Goal: Ask a question

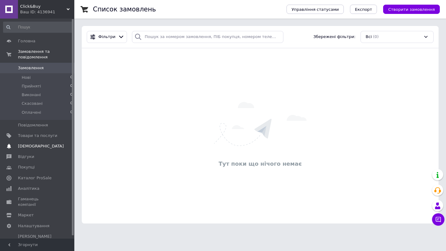
scroll to position [3, 0]
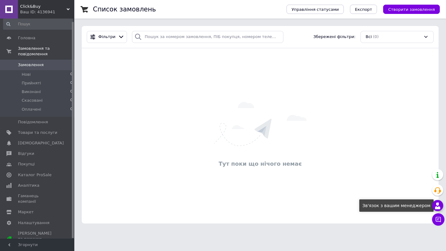
click at [438, 209] on use at bounding box center [437, 206] width 5 height 7
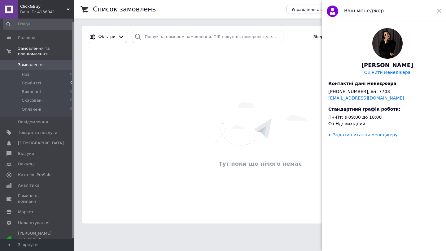
click at [381, 137] on div "Задати питання менеджеру" at bounding box center [365, 135] width 65 height 5
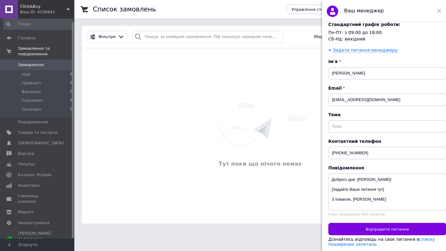
scroll to position [89, 0]
click at [385, 188] on textarea "Доброго дня, [PERSON_NAME]! [Задайте Ваше питання тут] З повагою, [PERSON_NAME]" at bounding box center [387, 192] width 118 height 37
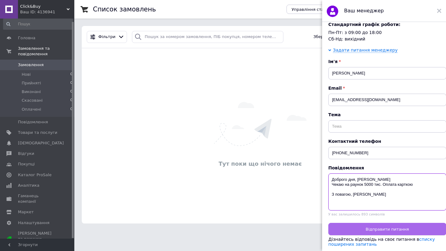
type textarea "Доброго дня, [PERSON_NAME] Чекаю на раунок 5000 тис. Оплата карткою З повагою, …"
click at [374, 228] on span "Відправити питання" at bounding box center [387, 229] width 43 height 5
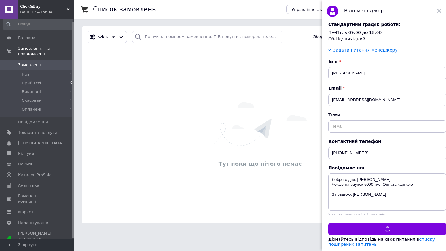
scroll to position [0, 0]
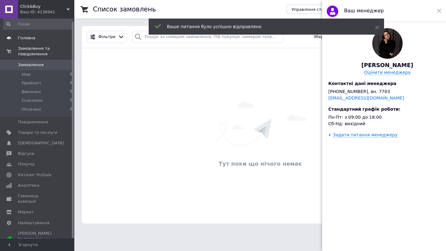
click at [26, 36] on span "Головна" at bounding box center [26, 38] width 17 height 6
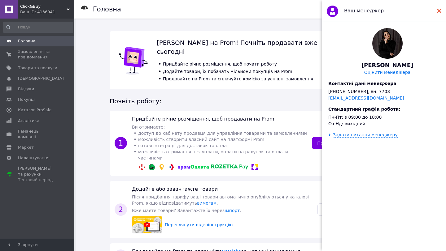
click at [439, 11] on use at bounding box center [439, 11] width 4 height 4
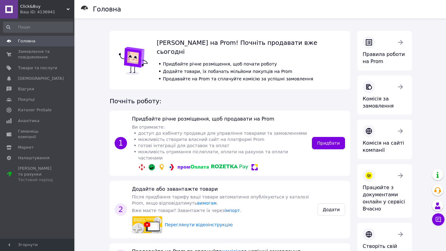
click at [35, 38] on link "Головна" at bounding box center [38, 41] width 76 height 11
click at [40, 166] on span "[DEMOGRAPHIC_DATA] та рахунки Тестовий період" at bounding box center [37, 174] width 39 height 17
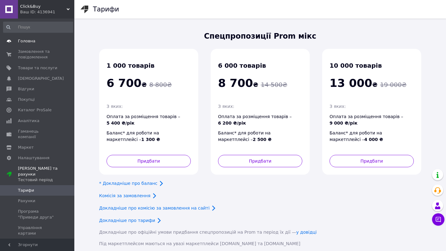
click at [27, 40] on span "Головна" at bounding box center [26, 41] width 17 height 6
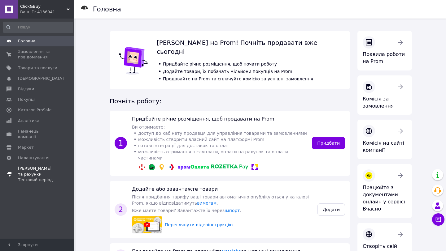
click at [39, 166] on span "[DEMOGRAPHIC_DATA] та рахунки Тестовий період" at bounding box center [37, 174] width 39 height 17
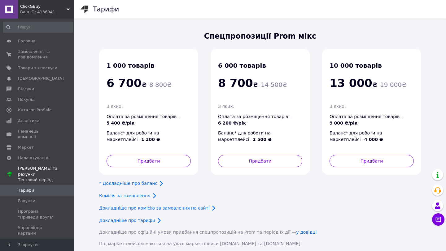
scroll to position [30, 0]
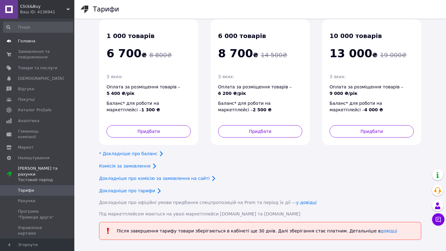
click at [35, 44] on span "Головна" at bounding box center [37, 41] width 39 height 6
